Goal: Navigation & Orientation: Find specific page/section

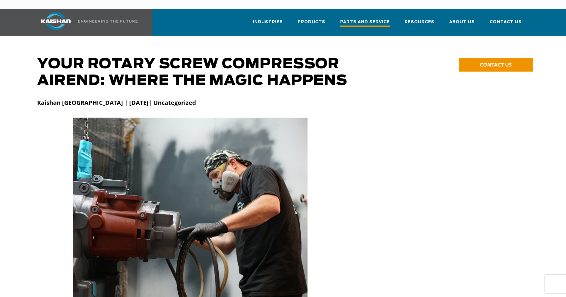
click at [375, 19] on span "Parts and Service" at bounding box center [365, 23] width 50 height 8
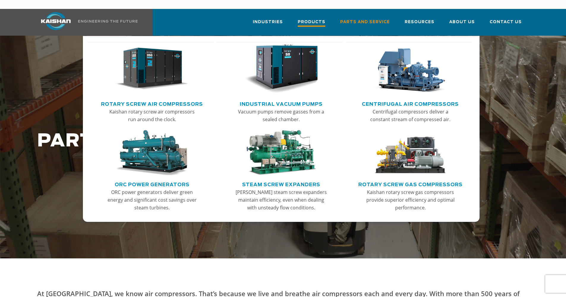
click at [318, 19] on span "Products" at bounding box center [312, 23] width 28 height 8
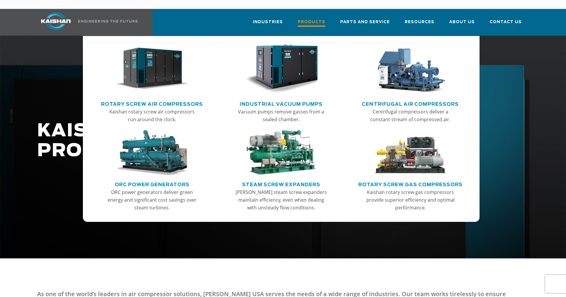
click at [313, 19] on span "Products" at bounding box center [312, 23] width 28 height 8
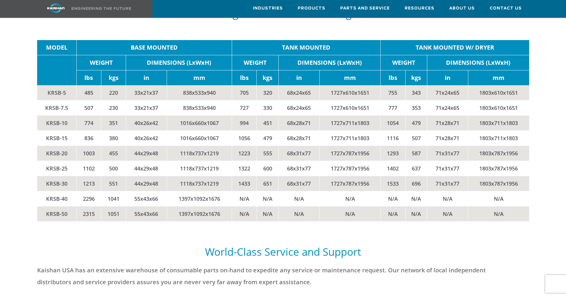
scroll to position [1281, 0]
